Goal: Transaction & Acquisition: Purchase product/service

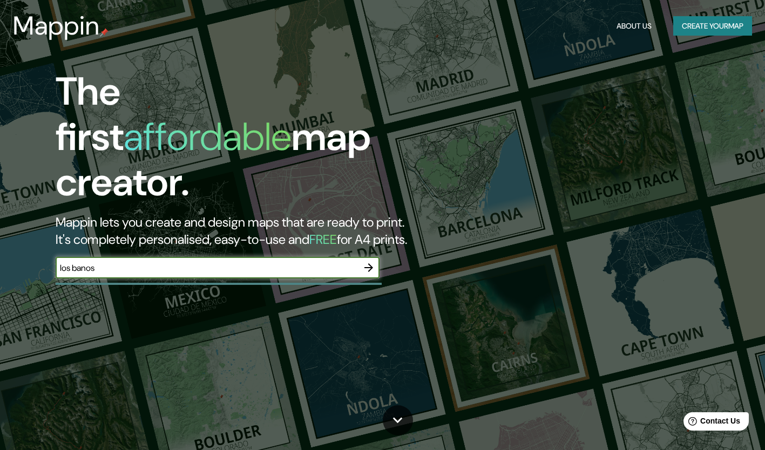
type input "los banos"
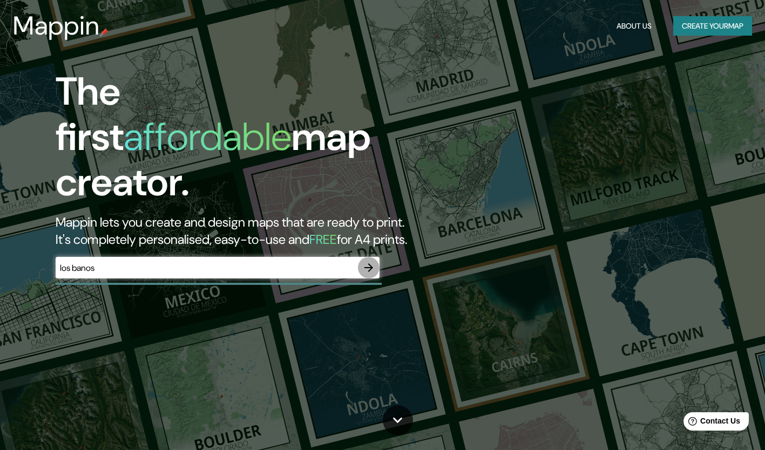
click at [370, 261] on icon "button" at bounding box center [368, 267] width 13 height 13
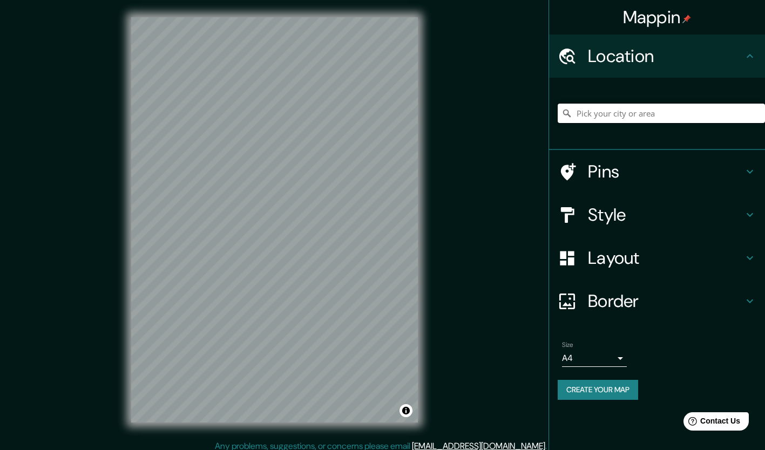
click at [650, 114] on input "Pick your city or area" at bounding box center [661, 113] width 207 height 19
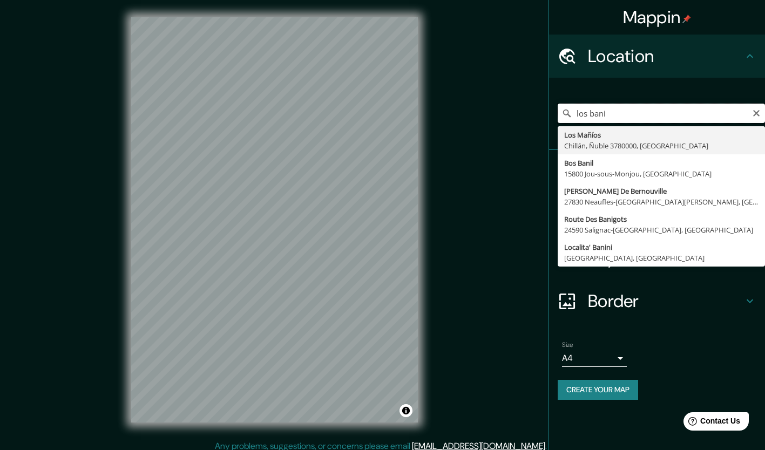
drag, startPoint x: 603, startPoint y: 114, endPoint x: 614, endPoint y: 114, distance: 10.8
click at [614, 114] on input "los bani" at bounding box center [661, 113] width 207 height 19
type input "[GEOGRAPHIC_DATA], [GEOGRAPHIC_DATA], [GEOGRAPHIC_DATA]"
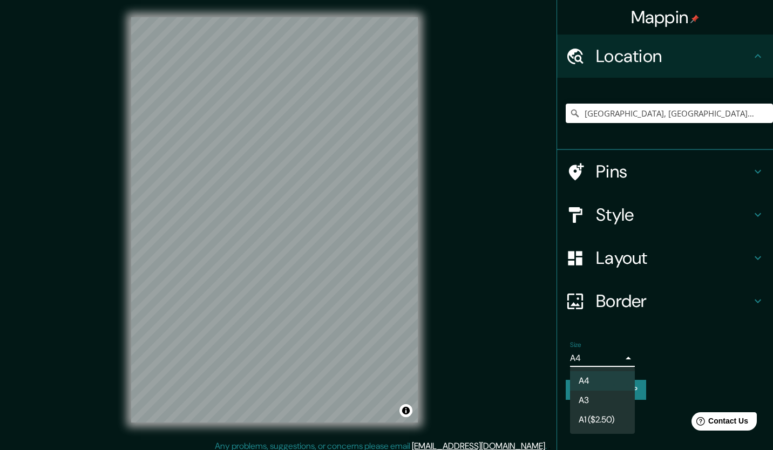
click at [621, 359] on body "Mappin Location [GEOGRAPHIC_DATA], [GEOGRAPHIC_DATA], [GEOGRAPHIC_DATA] Pins St…" at bounding box center [386, 225] width 773 height 450
click at [594, 399] on li "A3" at bounding box center [602, 400] width 65 height 19
type input "a4"
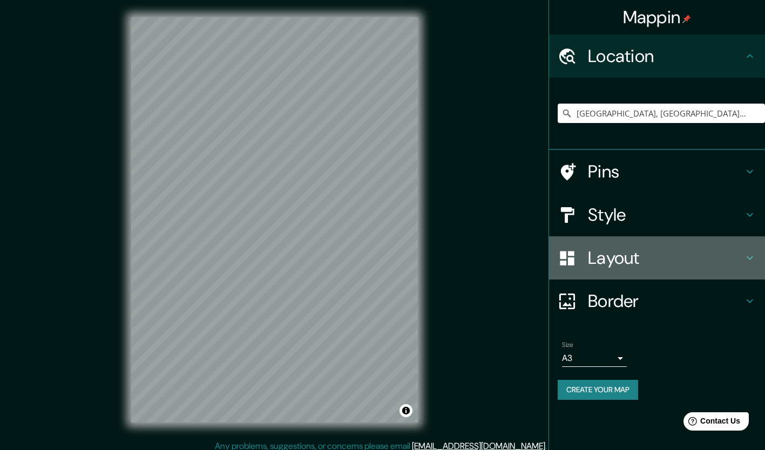
click at [745, 256] on icon at bounding box center [749, 258] width 13 height 13
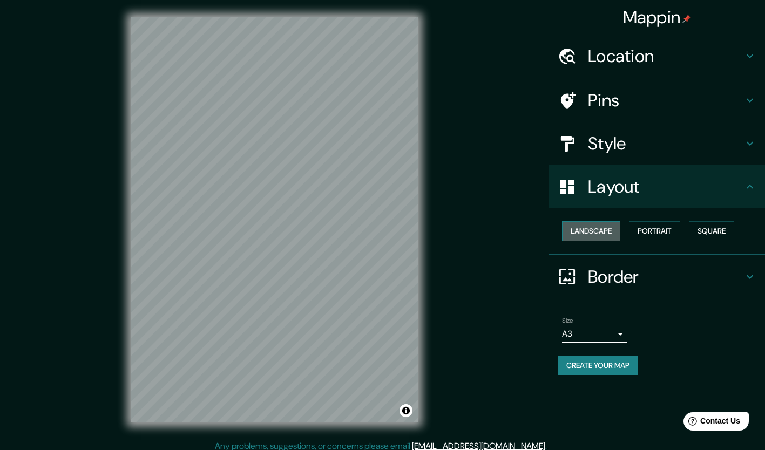
click at [606, 235] on button "Landscape" at bounding box center [591, 231] width 58 height 20
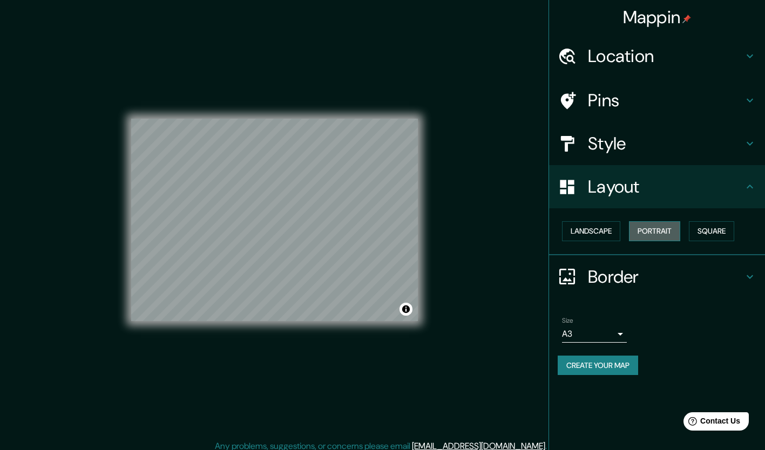
click at [664, 232] on button "Portrait" at bounding box center [654, 231] width 51 height 20
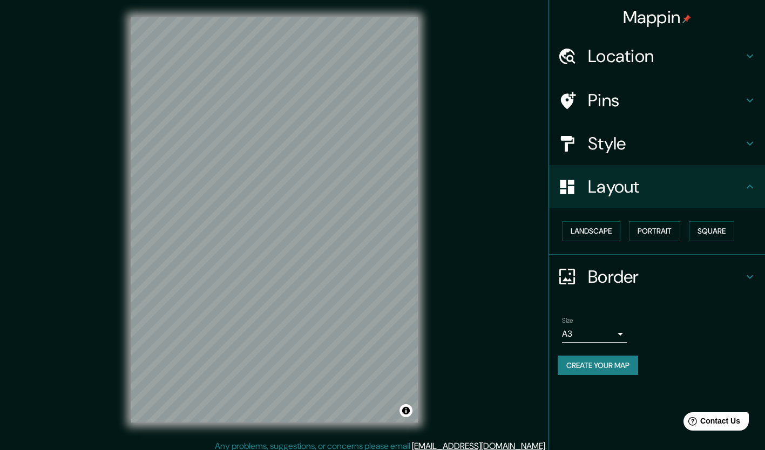
click at [744, 145] on icon at bounding box center [749, 143] width 13 height 13
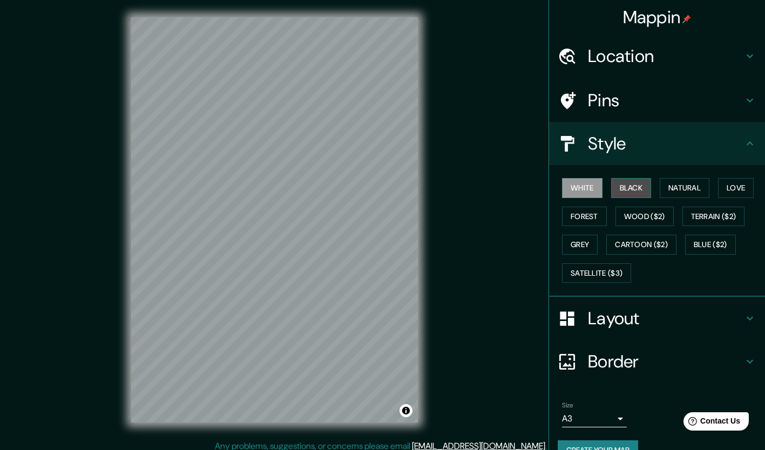
click at [632, 191] on button "Black" at bounding box center [631, 188] width 40 height 20
click at [575, 189] on button "White" at bounding box center [582, 188] width 40 height 20
click at [695, 191] on button "Natural" at bounding box center [685, 188] width 50 height 20
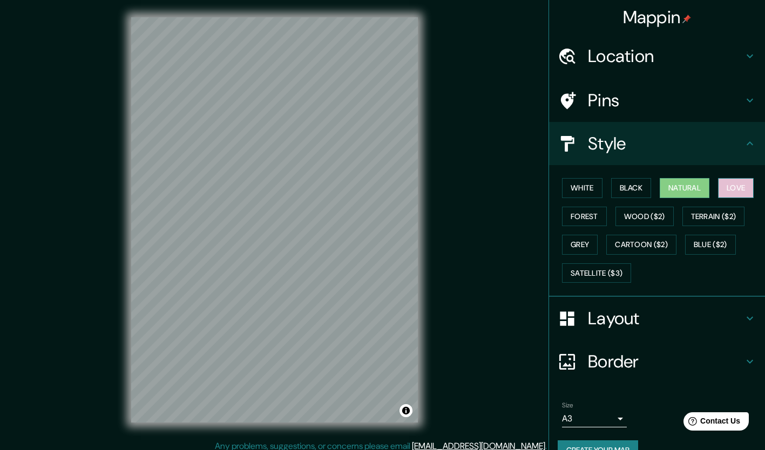
click at [741, 187] on button "Love" at bounding box center [736, 188] width 36 height 20
click at [579, 214] on button "Forest" at bounding box center [584, 217] width 45 height 20
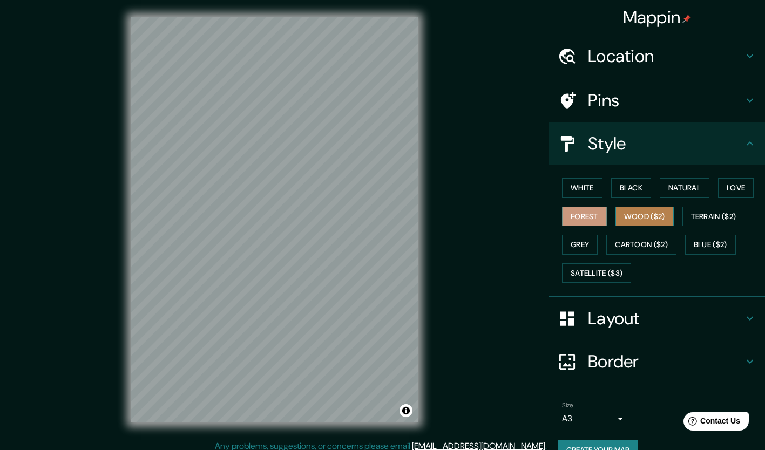
click at [657, 220] on button "Wood ($2)" at bounding box center [644, 217] width 58 height 20
click at [582, 243] on button "Grey" at bounding box center [580, 245] width 36 height 20
click at [576, 217] on button "Forest" at bounding box center [584, 217] width 45 height 20
click at [622, 185] on button "Black" at bounding box center [631, 188] width 40 height 20
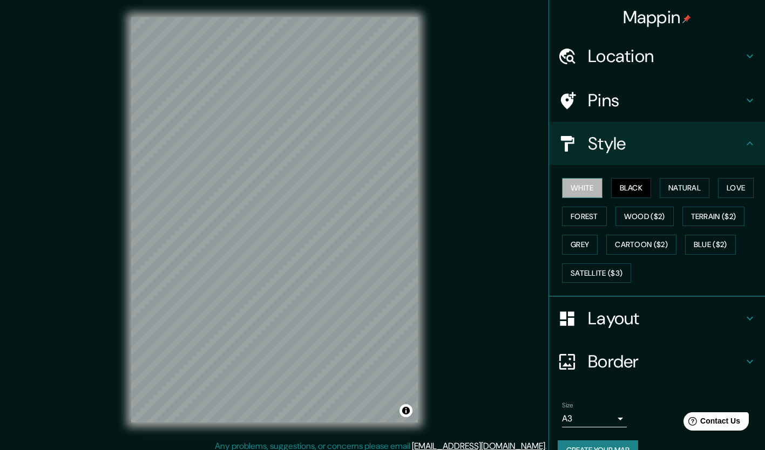
click at [577, 190] on button "White" at bounding box center [582, 188] width 40 height 20
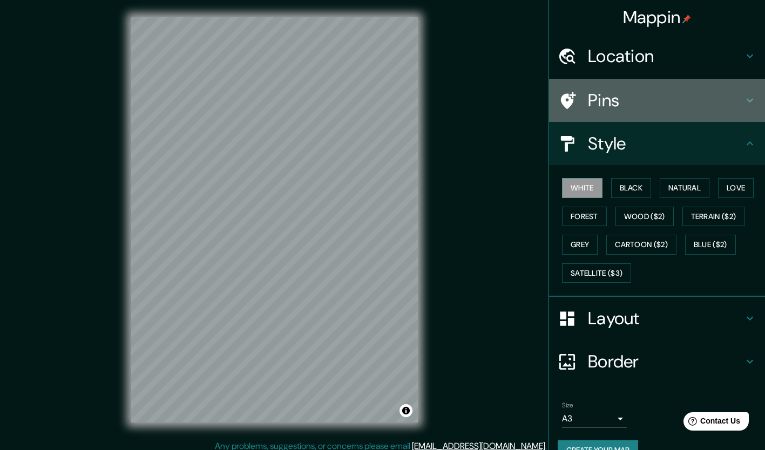
click at [715, 103] on h4 "Pins" at bounding box center [665, 101] width 155 height 22
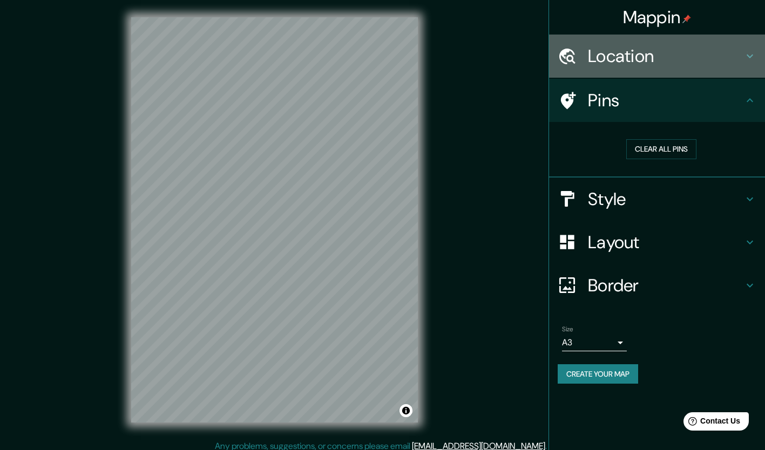
click at [723, 50] on h4 "Location" at bounding box center [665, 56] width 155 height 22
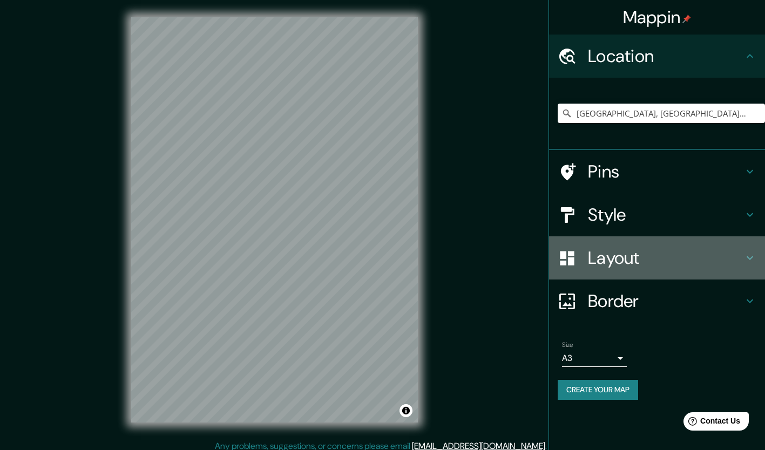
click at [668, 251] on h4 "Layout" at bounding box center [665, 258] width 155 height 22
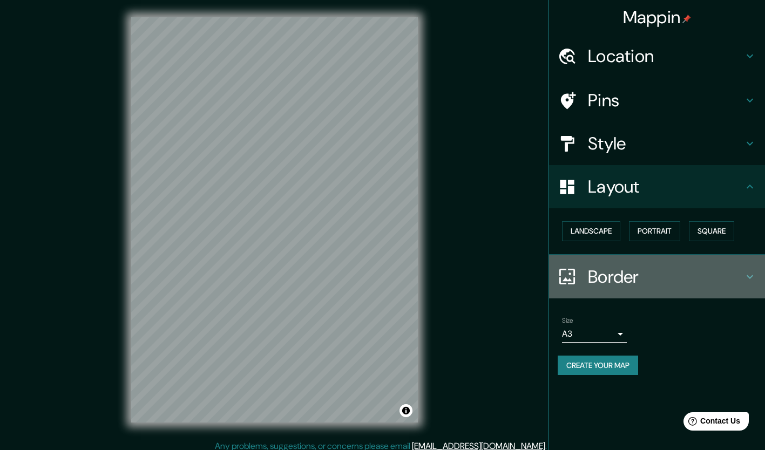
click at [666, 278] on h4 "Border" at bounding box center [665, 277] width 155 height 22
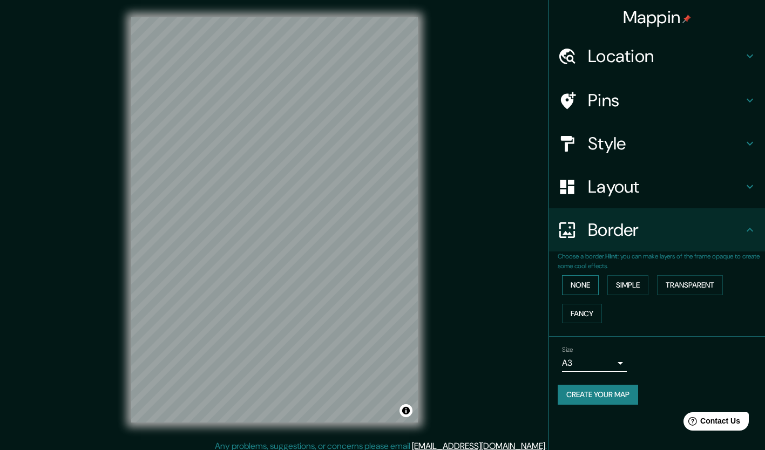
click at [584, 291] on button "None" at bounding box center [580, 285] width 37 height 20
click at [628, 290] on button "Simple" at bounding box center [627, 285] width 41 height 20
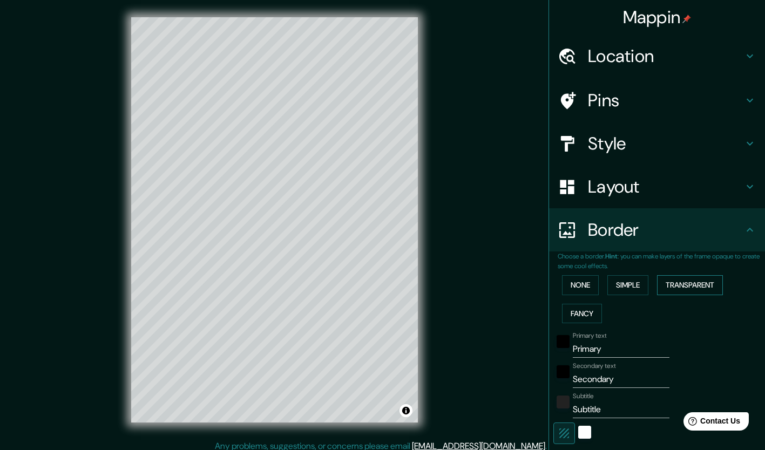
click at [667, 292] on button "Transparent" at bounding box center [690, 285] width 66 height 20
click at [578, 318] on button "Fancy" at bounding box center [582, 314] width 40 height 20
click at [578, 291] on button "None" at bounding box center [580, 285] width 37 height 20
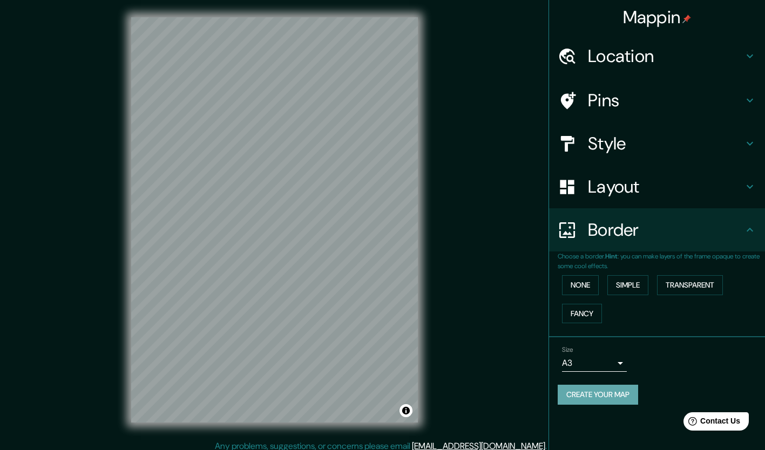
click at [586, 397] on button "Create your map" at bounding box center [598, 395] width 80 height 20
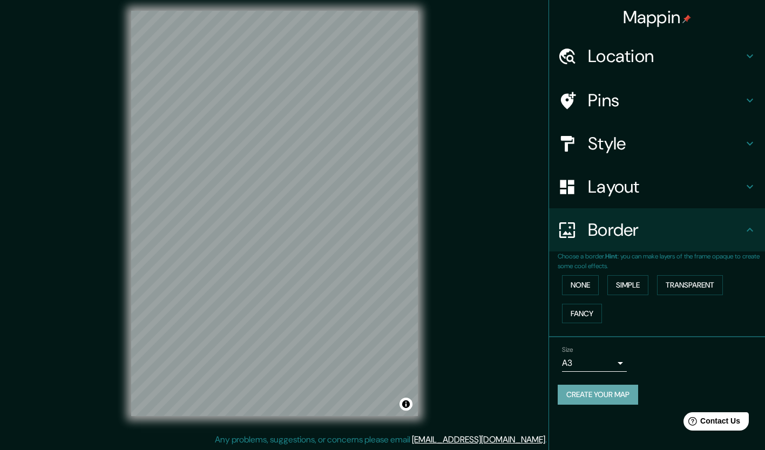
click at [600, 392] on button "Create your map" at bounding box center [598, 395] width 80 height 20
